Goal: Transaction & Acquisition: Purchase product/service

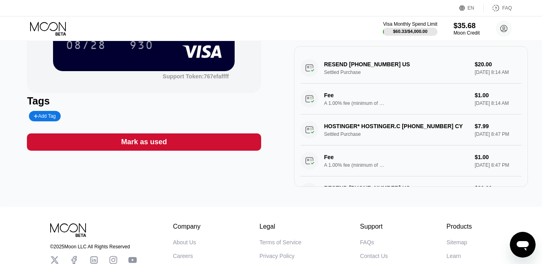
scroll to position [40, 0]
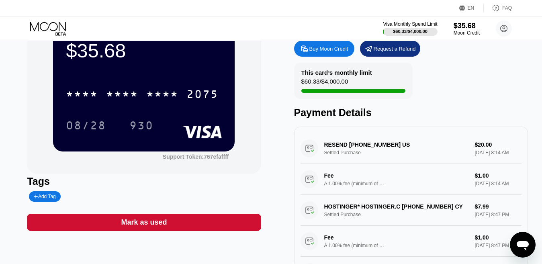
click at [453, 156] on div "RESEND [PHONE_NUMBER] US Settled Purchase $20.00 [DATE] 8:14 AM Fee A 1.00% fee…" at bounding box center [411, 164] width 221 height 62
click at [390, 149] on div "RESEND [PHONE_NUMBER] US Settled Purchase $20.00 [DATE] 8:14 AM Fee A 1.00% fee…" at bounding box center [411, 164] width 221 height 62
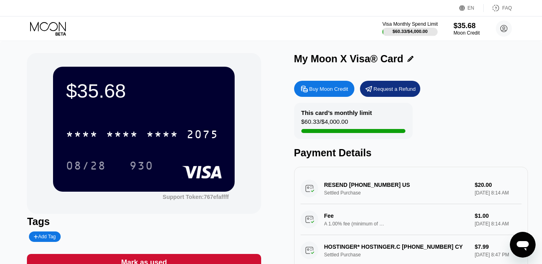
click at [394, 31] on div "$60.33 / $4,000.00" at bounding box center [410, 31] width 35 height 5
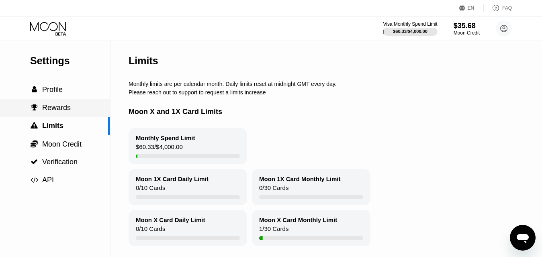
click at [43, 108] on span "Rewards" at bounding box center [56, 108] width 29 height 8
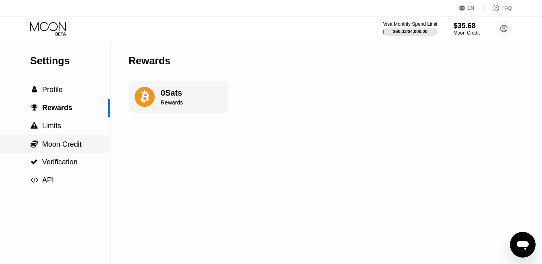
click at [61, 147] on span "Moon Credit" at bounding box center [61, 144] width 39 height 8
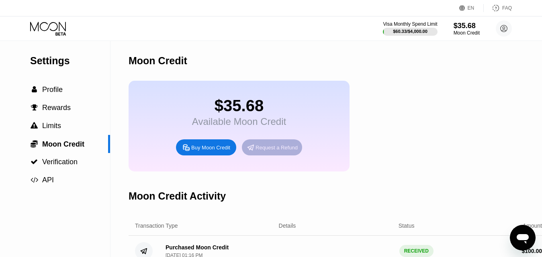
click at [262, 151] on div "Request a Refund" at bounding box center [277, 147] width 42 height 7
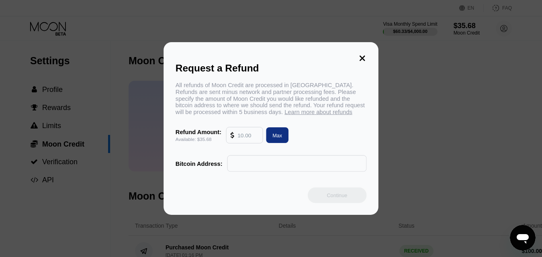
click at [262, 153] on div "All refunds of Moon Credit are processed in [GEOGRAPHIC_DATA]. Refunds are sent…" at bounding box center [271, 127] width 191 height 90
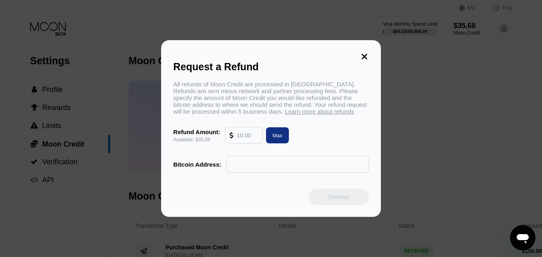
click at [248, 137] on input "text" at bounding box center [248, 135] width 22 height 16
type input "20"
click at [256, 168] on input "text" at bounding box center [298, 164] width 134 height 16
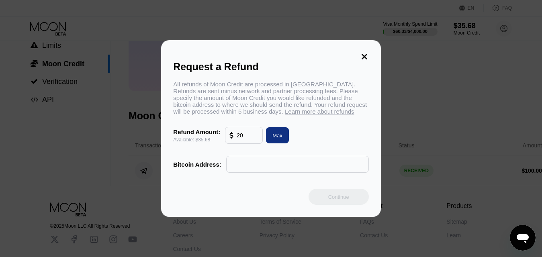
scroll to position [121, 0]
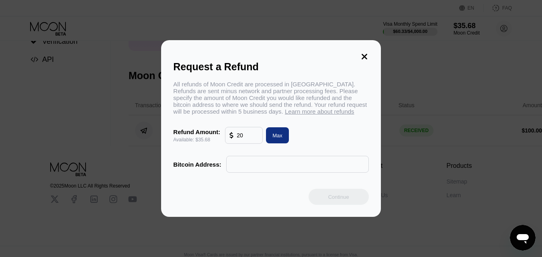
click at [365, 54] on icon at bounding box center [365, 57] width 6 height 6
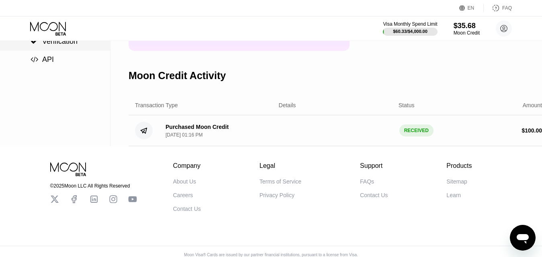
scroll to position [0, 0]
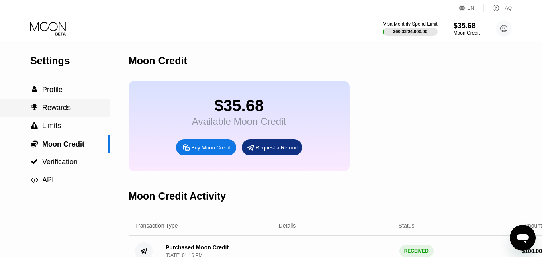
click at [55, 112] on span "Rewards" at bounding box center [56, 108] width 29 height 8
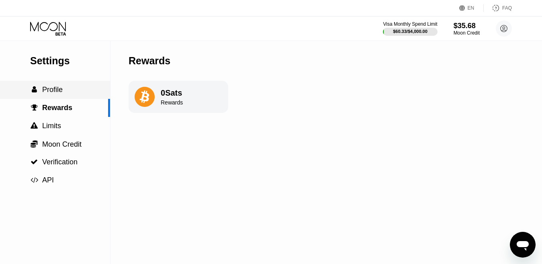
click at [55, 89] on span "Profile" at bounding box center [52, 90] width 20 height 8
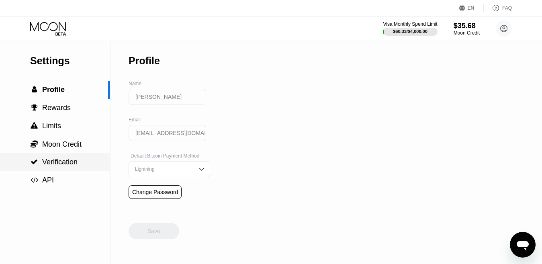
click at [50, 163] on span "Verification" at bounding box center [59, 162] width 35 height 8
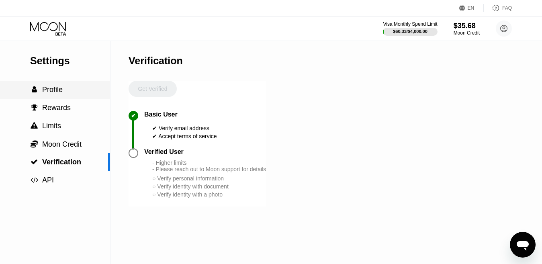
click at [46, 94] on span "Profile" at bounding box center [52, 90] width 20 height 8
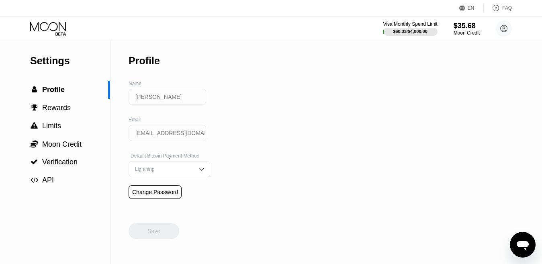
click at [160, 96] on input "[PERSON_NAME]" at bounding box center [168, 97] width 78 height 16
click at [161, 135] on input "[EMAIL_ADDRESS][DOMAIN_NAME]" at bounding box center [168, 133] width 78 height 16
click at [170, 95] on input "[PERSON_NAME]" at bounding box center [168, 97] width 78 height 16
click at [155, 102] on input "[PERSON_NAME]" at bounding box center [168, 97] width 78 height 16
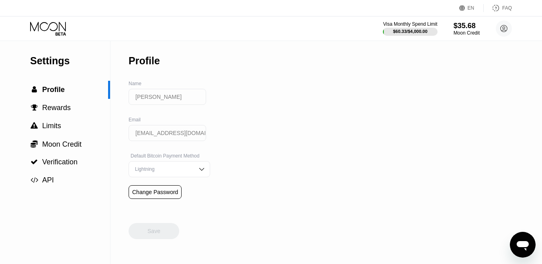
click at [155, 102] on input "[PERSON_NAME]" at bounding box center [168, 97] width 78 height 16
click at [182, 172] on div "Lightning" at bounding box center [163, 169] width 61 height 6
click at [198, 170] on img at bounding box center [202, 169] width 8 height 8
click at [198, 172] on img at bounding box center [202, 169] width 8 height 8
click at [408, 30] on div "$60.33 / $4,000.00" at bounding box center [410, 31] width 35 height 5
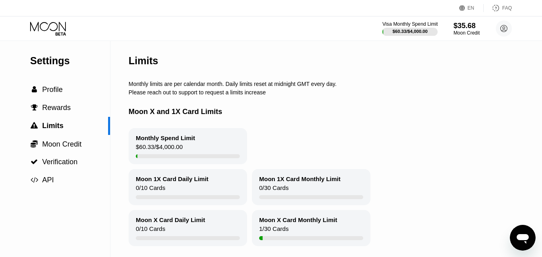
click at [464, 30] on div "$35.68 Moon Credit" at bounding box center [467, 29] width 26 height 14
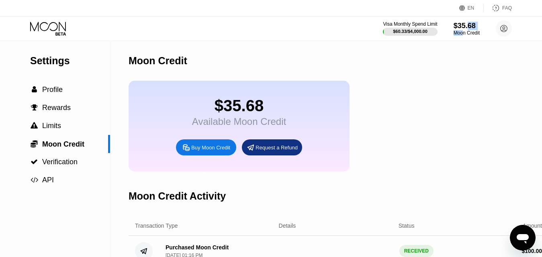
click at [222, 115] on div "$35.68" at bounding box center [239, 106] width 94 height 18
click at [230, 112] on div "$35.68" at bounding box center [239, 106] width 94 height 18
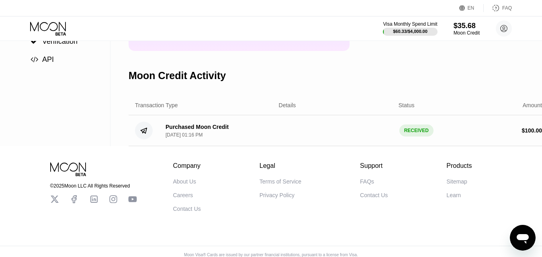
scroll to position [142, 0]
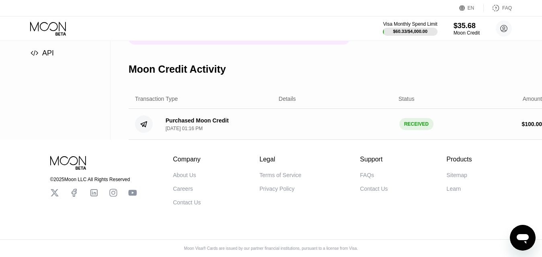
click at [186, 119] on div "Purchased Moon Credit Sep 17, 2025, 01:16 PM" at bounding box center [197, 124] width 63 height 14
click at [188, 117] on div "Purchased Moon Credit" at bounding box center [197, 120] width 63 height 6
click at [193, 117] on div "Purchased Moon Credit" at bounding box center [197, 120] width 63 height 6
click at [464, 31] on div "Moon Credit" at bounding box center [466, 33] width 27 height 6
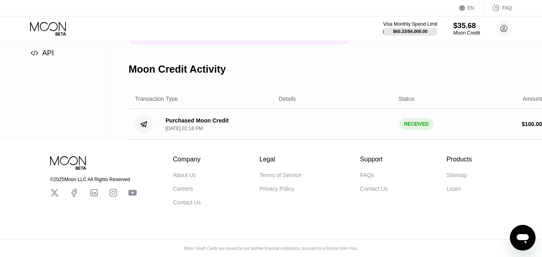
click at [463, 26] on div "$35.68" at bounding box center [466, 25] width 27 height 8
click at [502, 28] on circle at bounding box center [504, 28] width 16 height 16
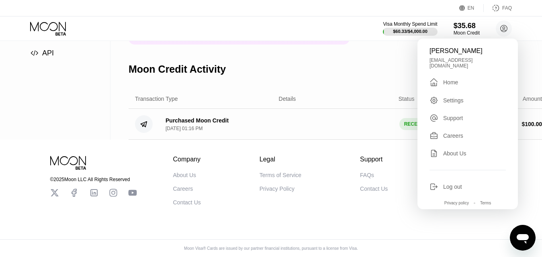
click at [451, 79] on div "Home" at bounding box center [450, 82] width 15 height 6
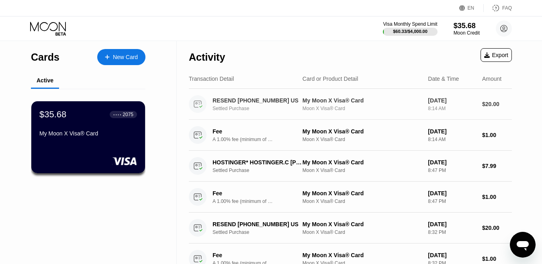
click at [253, 103] on div "RESEND [PHONE_NUMBER] US" at bounding box center [258, 100] width 90 height 6
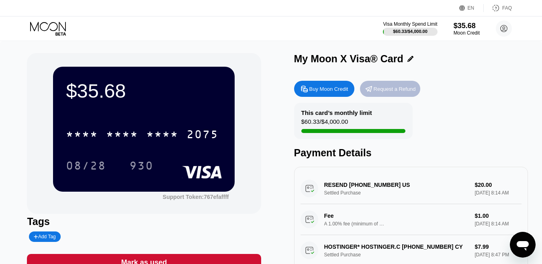
click at [387, 90] on div "Request a Refund" at bounding box center [395, 89] width 42 height 7
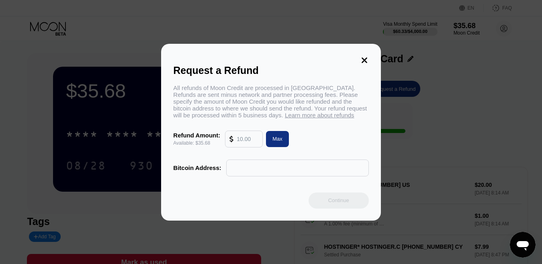
click at [360, 48] on div "Request a Refund All refunds of Moon Credit are processed in Bitcoin. Refunds a…" at bounding box center [270, 132] width 219 height 177
click at [364, 57] on icon at bounding box center [365, 60] width 6 height 6
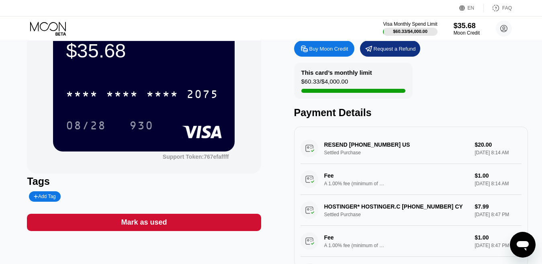
scroll to position [80, 0]
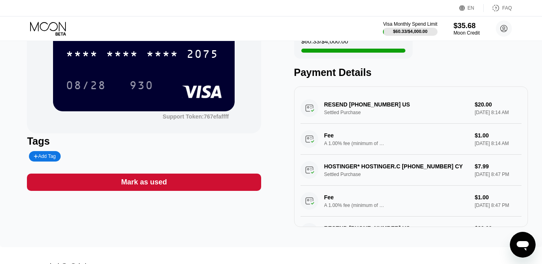
click at [210, 184] on div "Mark as used" at bounding box center [144, 182] width 234 height 17
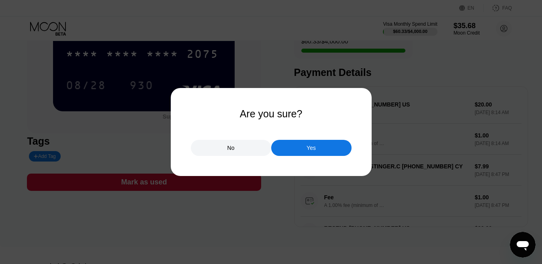
click at [237, 145] on div "No" at bounding box center [231, 148] width 80 height 16
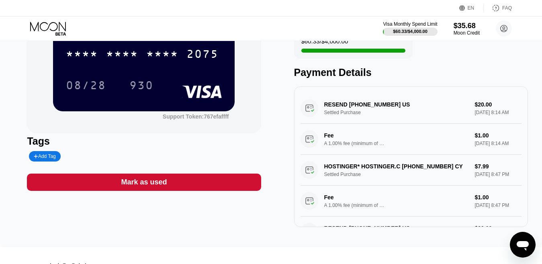
scroll to position [0, 0]
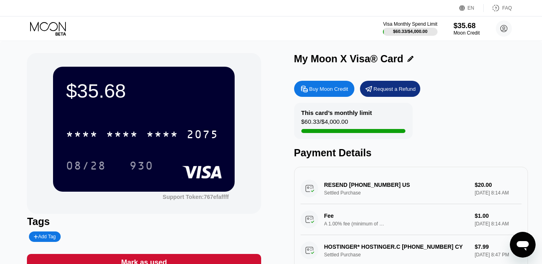
click at [310, 194] on div "RESEND +14152134101 US Settled Purchase $20.00 Sep 20, 2025 8:14 AM Fee A 1.00%…" at bounding box center [411, 204] width 221 height 62
click at [371, 189] on div "RESEND +14152134101 US Settled Purchase $20.00 Sep 20, 2025 8:14 AM Fee A 1.00%…" at bounding box center [411, 204] width 221 height 62
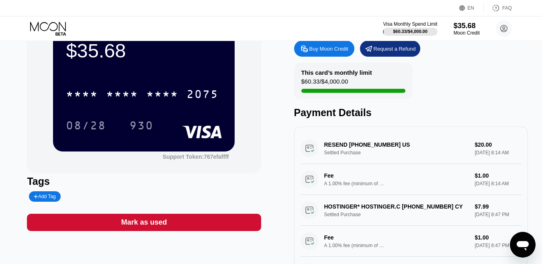
scroll to position [80, 0]
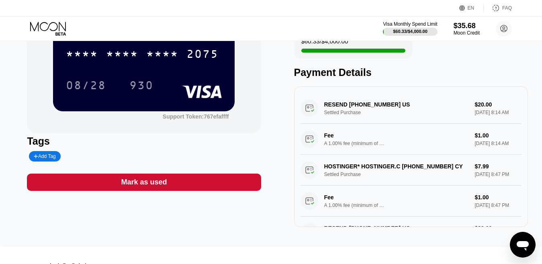
click at [216, 120] on div "Support Token: 767efaffff" at bounding box center [196, 116] width 66 height 6
click at [208, 103] on div "$35.68 * * * * * * * * * * * * 2075 08/28 930" at bounding box center [144, 48] width 182 height 125
click at [518, 95] on div "RESEND +14152134101 US Settled Purchase $20.00 Sep 20, 2025 8:14 AM Fee A 1.00%…" at bounding box center [411, 156] width 234 height 141
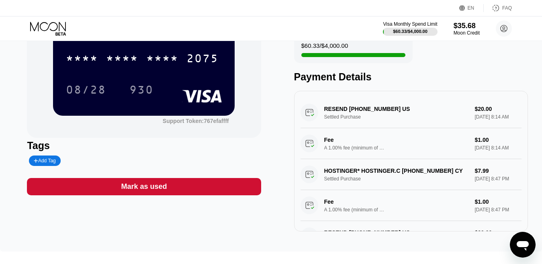
scroll to position [73, 0]
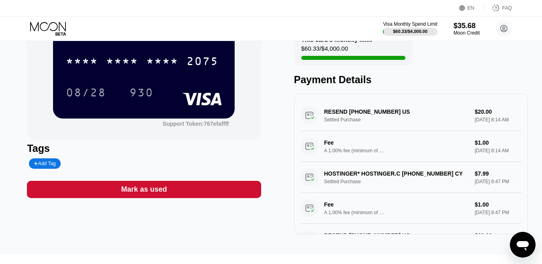
click at [378, 119] on div "RESEND +14152134101 US Settled Purchase $20.00 Sep 20, 2025 8:14 AM Fee A 1.00%…" at bounding box center [411, 131] width 221 height 62
click at [380, 120] on div "RESEND +14152134101 US Settled Purchase $20.00 Sep 20, 2025 8:14 AM Fee A 1.00%…" at bounding box center [411, 131] width 221 height 62
click at [448, 143] on div "RESEND +14152134101 US Settled Purchase $20.00 Sep 20, 2025 8:14 AM Fee A 1.00%…" at bounding box center [411, 131] width 221 height 62
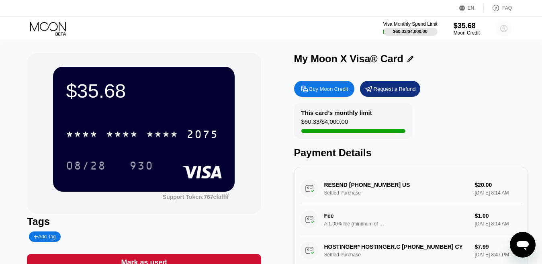
click at [506, 29] on circle at bounding box center [504, 28] width 16 height 16
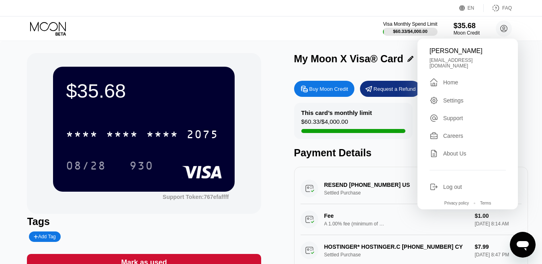
click at [447, 79] on div "Home" at bounding box center [450, 82] width 15 height 6
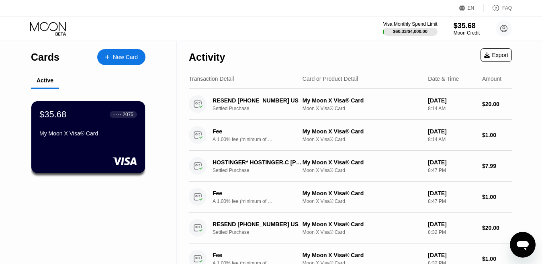
click at [115, 55] on div "New Card" at bounding box center [125, 57] width 25 height 7
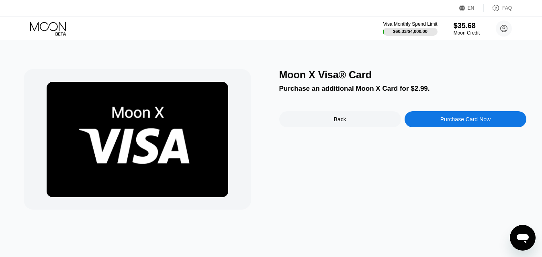
click at [454, 122] on div "Purchase Card Now" at bounding box center [465, 119] width 50 height 6
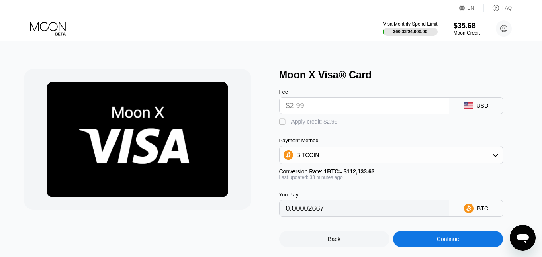
click at [338, 109] on input "$2.99" at bounding box center [364, 106] width 157 height 16
click at [282, 125] on div "" at bounding box center [283, 122] width 8 height 8
type input "0"
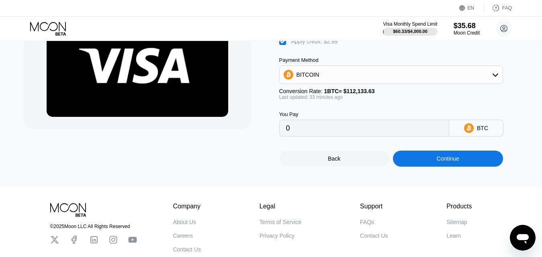
click at [417, 166] on div "Continue" at bounding box center [448, 159] width 110 height 16
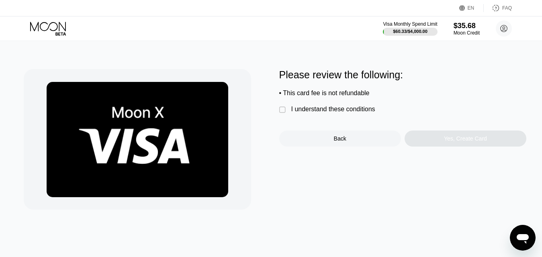
click at [300, 113] on div "I understand these conditions" at bounding box center [333, 109] width 84 height 7
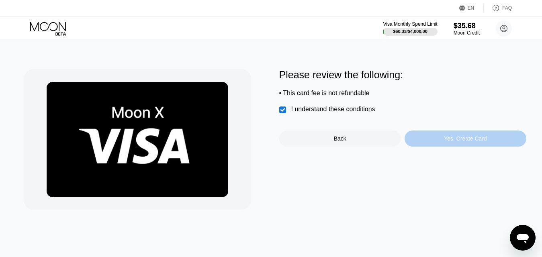
click at [475, 147] on div "Yes, Create Card" at bounding box center [466, 139] width 122 height 16
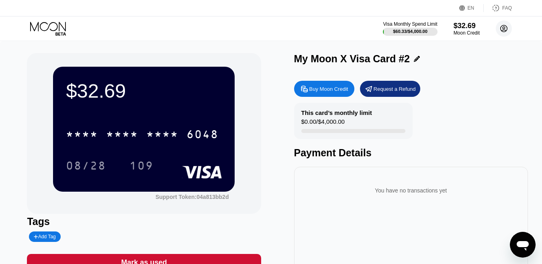
click at [503, 33] on circle at bounding box center [504, 28] width 16 height 16
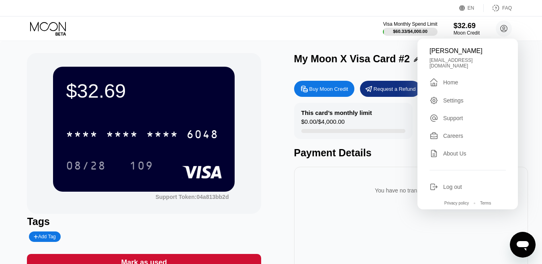
click at [449, 79] on div "Home" at bounding box center [450, 82] width 15 height 6
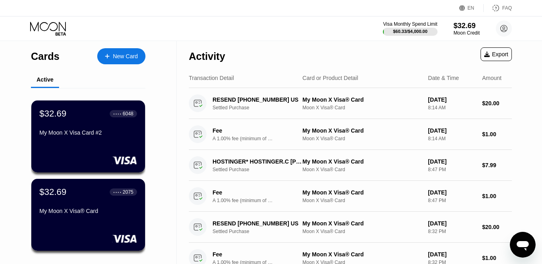
scroll to position [9, 0]
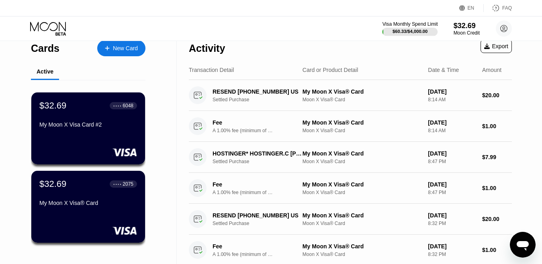
click at [404, 27] on div "$60.33 / $4,000.00" at bounding box center [410, 31] width 55 height 9
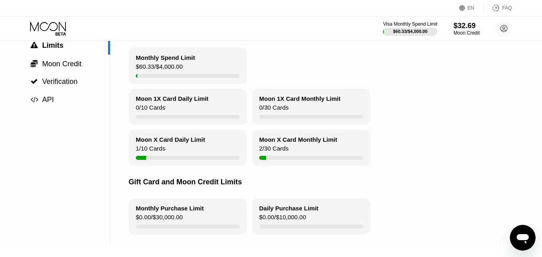
scroll to position [40, 0]
